Goal: Task Accomplishment & Management: Use online tool/utility

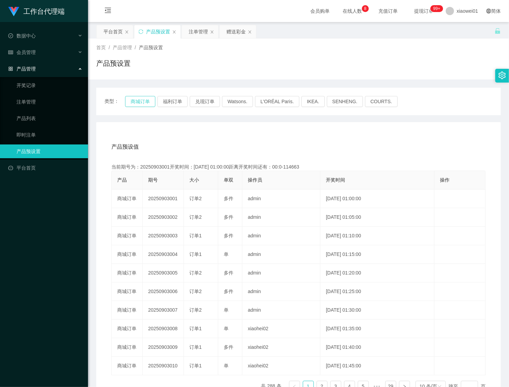
click at [142, 103] on button "商城订单" at bounding box center [140, 101] width 30 height 11
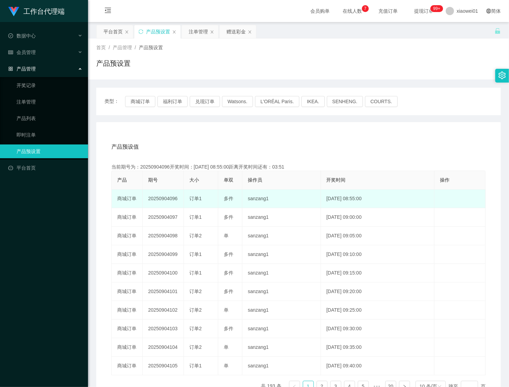
click at [158, 200] on td "20250904096" at bounding box center [163, 198] width 41 height 19
copy td "20250904096"
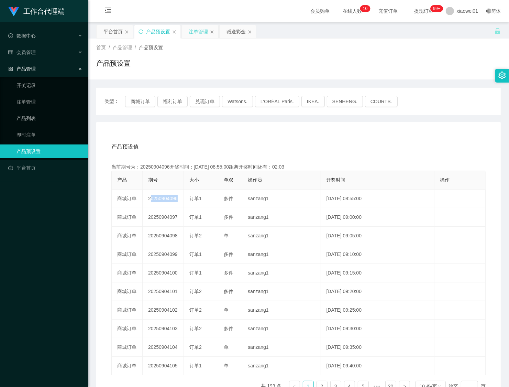
click at [191, 31] on div "注单管理" at bounding box center [198, 31] width 19 height 13
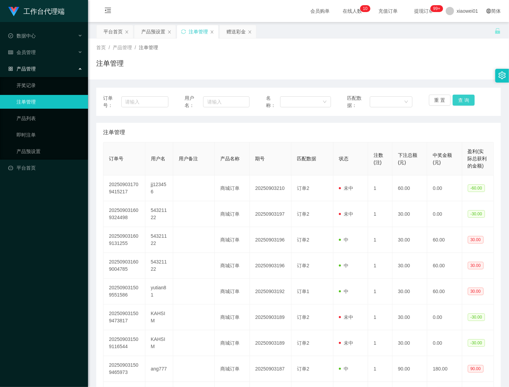
click at [455, 99] on button "查 询" at bounding box center [464, 99] width 22 height 11
click at [455, 99] on div "重 置 查 询" at bounding box center [461, 101] width 65 height 14
click at [455, 99] on button "查 询" at bounding box center [464, 99] width 22 height 11
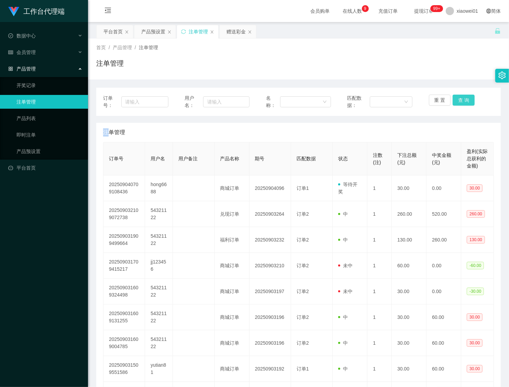
click at [455, 99] on button "查 询" at bounding box center [464, 99] width 22 height 11
click at [455, 99] on div "重 置 查 询" at bounding box center [461, 101] width 65 height 14
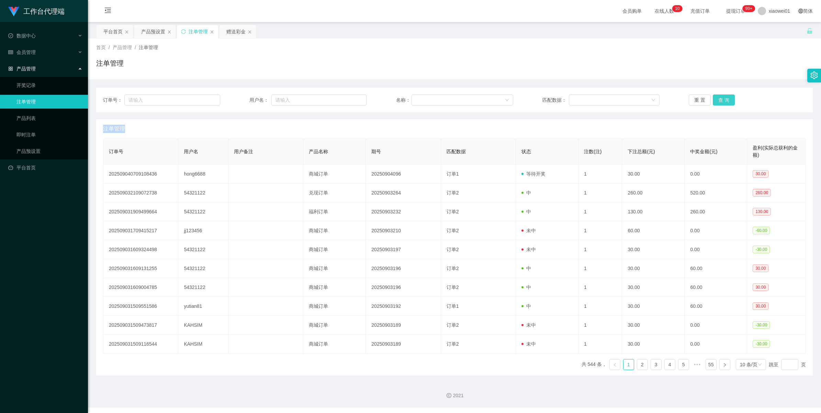
click at [509, 94] on button "查 询" at bounding box center [724, 99] width 22 height 11
click at [509, 94] on div "重 置 查 询" at bounding box center [747, 99] width 117 height 11
click at [509, 94] on button "查 询" at bounding box center [724, 99] width 22 height 11
click at [509, 94] on div "重 置 查 询" at bounding box center [747, 99] width 117 height 11
click at [509, 94] on button "查 询" at bounding box center [724, 99] width 22 height 11
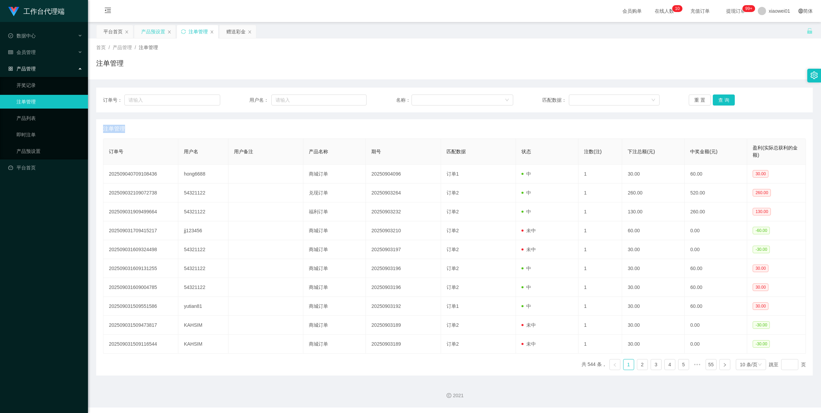
click at [142, 30] on div "产品预设置" at bounding box center [153, 31] width 24 height 13
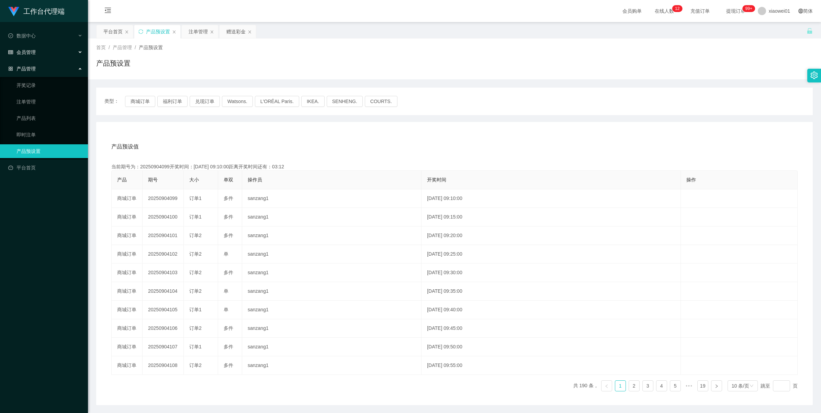
click at [35, 49] on div "会员管理" at bounding box center [44, 52] width 88 height 14
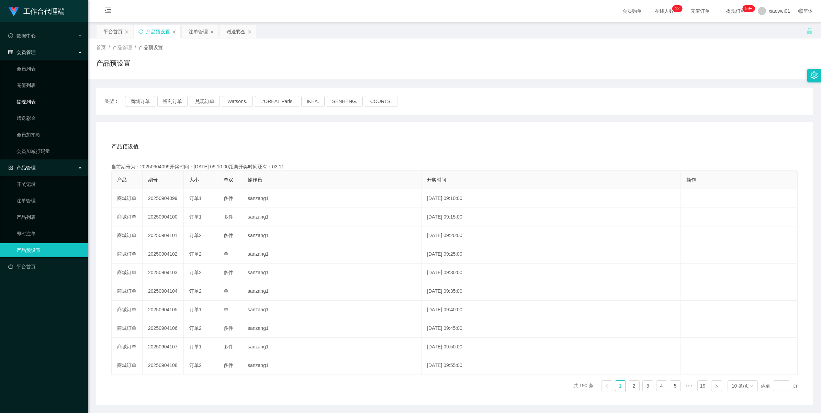
click at [29, 96] on link "提现列表" at bounding box center [49, 102] width 66 height 14
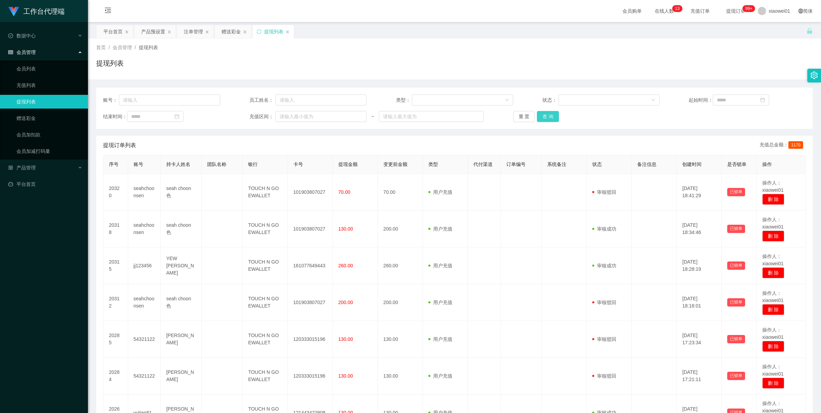
click at [509, 117] on button "查 询" at bounding box center [548, 116] width 22 height 11
click at [509, 117] on div "重 置 查 询" at bounding box center [571, 116] width 117 height 11
click at [509, 117] on button "查 询" at bounding box center [548, 116] width 22 height 11
click at [509, 117] on div "重 置 查 询" at bounding box center [571, 116] width 117 height 11
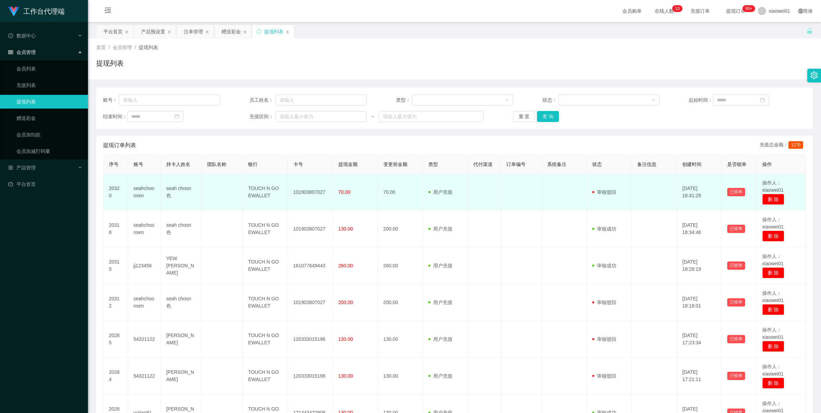
click at [138, 196] on td "seahchoonsen" at bounding box center [144, 192] width 33 height 37
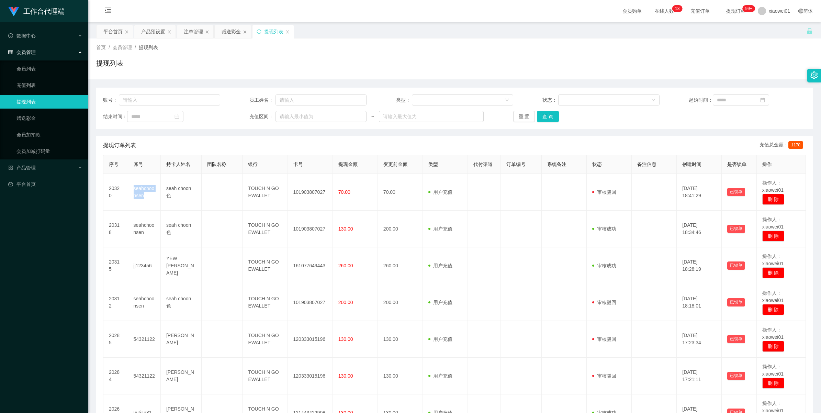
copy td "seahchoonsen"
click at [232, 33] on div "赠送彩金" at bounding box center [231, 31] width 19 height 13
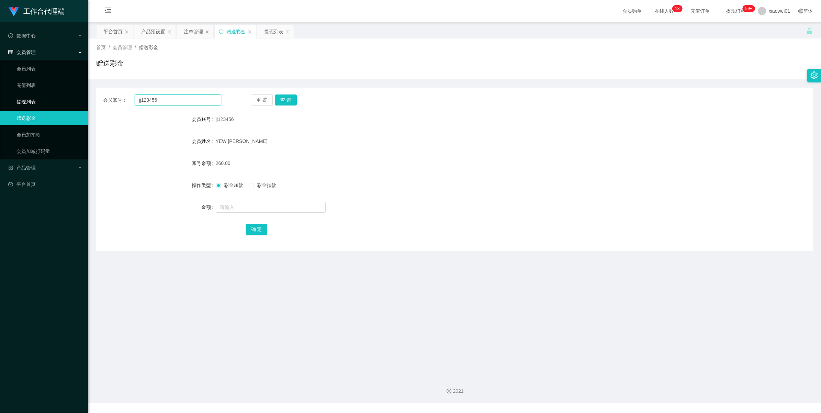
drag, startPoint x: 184, startPoint y: 103, endPoint x: 139, endPoint y: 111, distance: 45.7
click at [67, 107] on section "工作台代理端 数据中心 会员管理 会员列表 充值列表 提现列表 赠送彩金 会员加扣款 会员加减打码量 产品管理 开奖记录 注单管理 产品列表 即时注单 产品预…" at bounding box center [410, 201] width 821 height 403
paste input "seahchoonsen"
type input "seahchoonsen"
click at [284, 100] on button "查 询" at bounding box center [286, 99] width 22 height 11
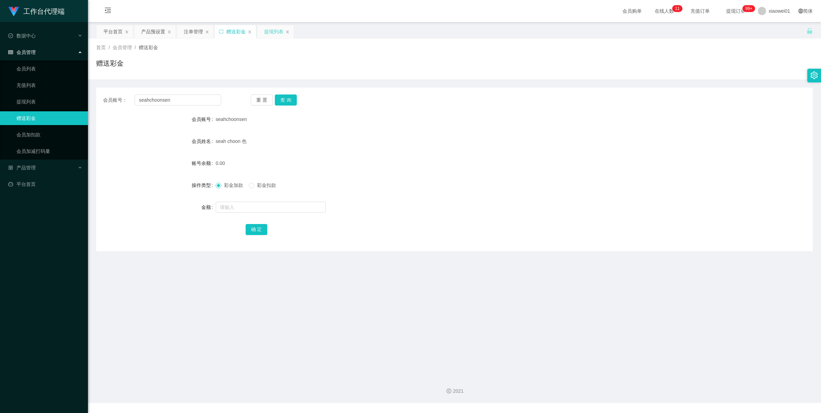
click at [272, 28] on div "提现列表" at bounding box center [273, 31] width 19 height 13
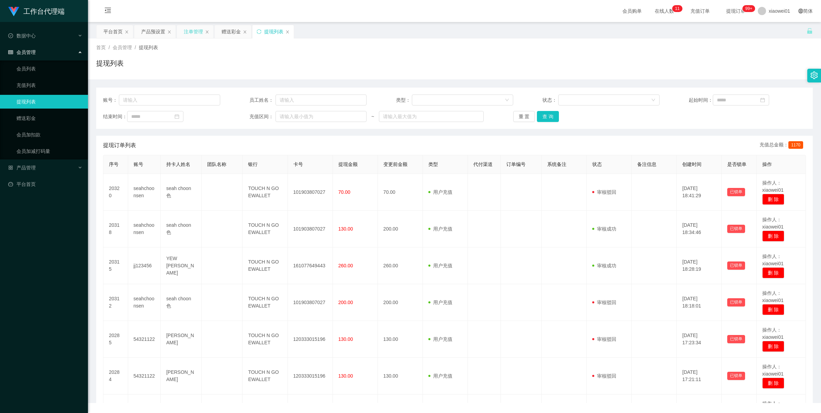
click at [200, 33] on div "注单管理" at bounding box center [193, 31] width 19 height 13
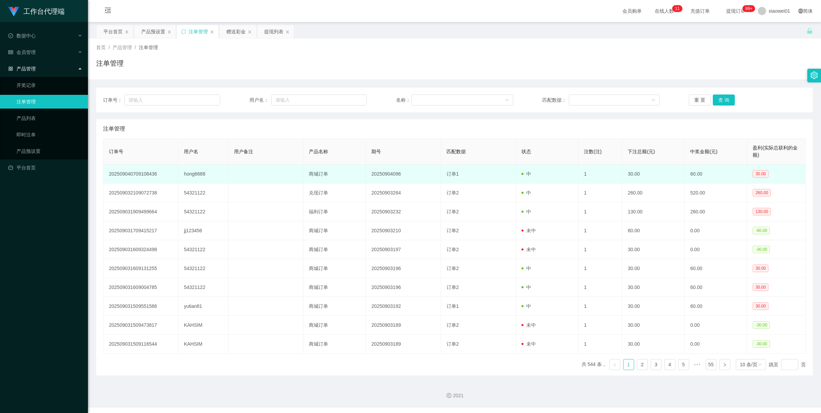
click at [193, 174] on td "hong6688" at bounding box center [203, 174] width 50 height 19
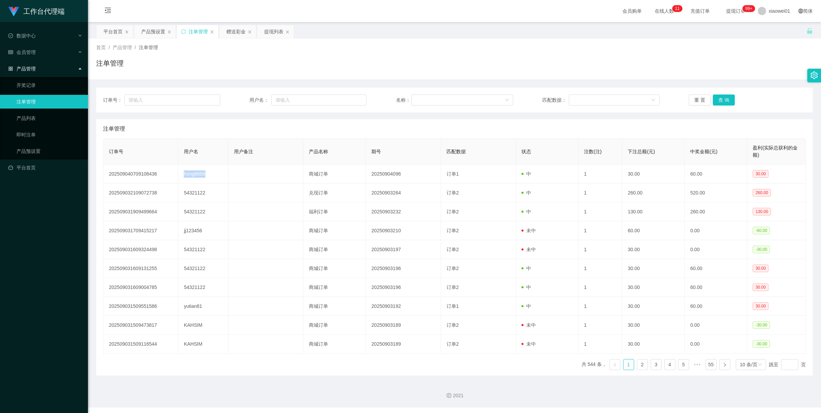
copy td "hong6688"
click at [236, 37] on div "赠送彩金" at bounding box center [235, 31] width 19 height 13
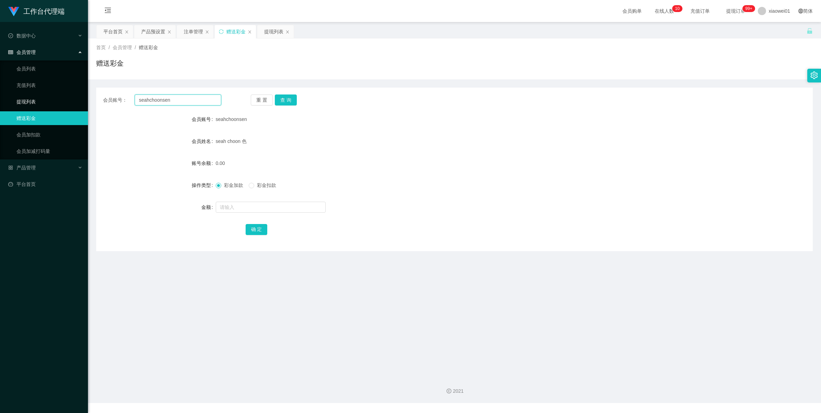
drag, startPoint x: 179, startPoint y: 102, endPoint x: 115, endPoint y: 102, distance: 63.6
click at [84, 96] on section "工作台代理端 数据中心 会员管理 会员列表 充值列表 提现列表 赠送彩金 会员加扣款 会员加减打码量 产品管理 开奖记录 注单管理 产品列表 即时注单 产品预…" at bounding box center [410, 201] width 821 height 403
paste input "hong6688"
type input "hong6688"
click at [285, 100] on button "查 询" at bounding box center [286, 99] width 22 height 11
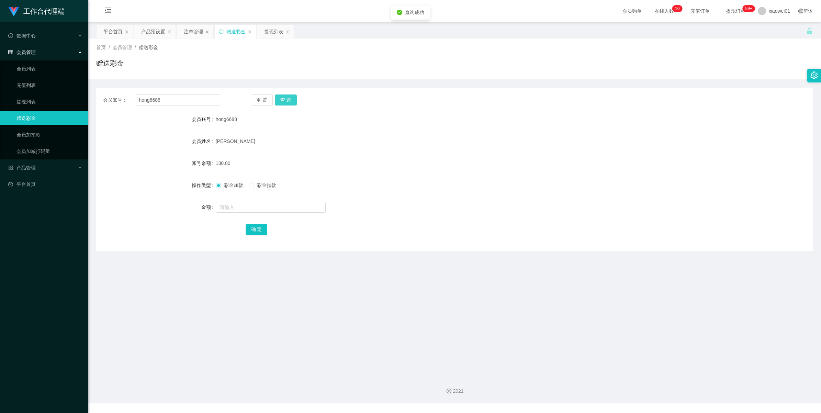
click at [285, 100] on button "查 询" at bounding box center [286, 99] width 22 height 11
